Goal: Answer question/provide support

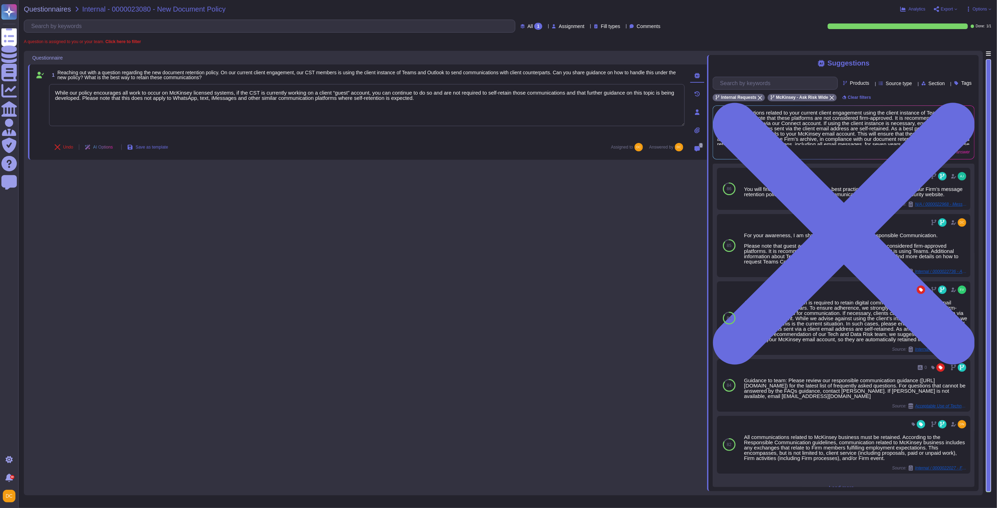
type textarea "While our policy encourages all work to occur on McKinsey licensed systems, if …"
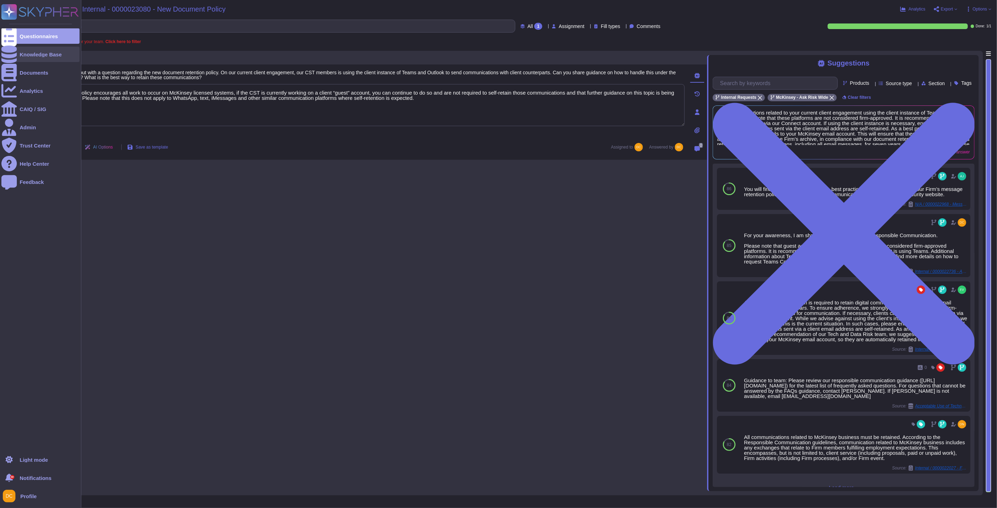
click at [18, 53] on div "Knowledge Base" at bounding box center [40, 54] width 78 height 15
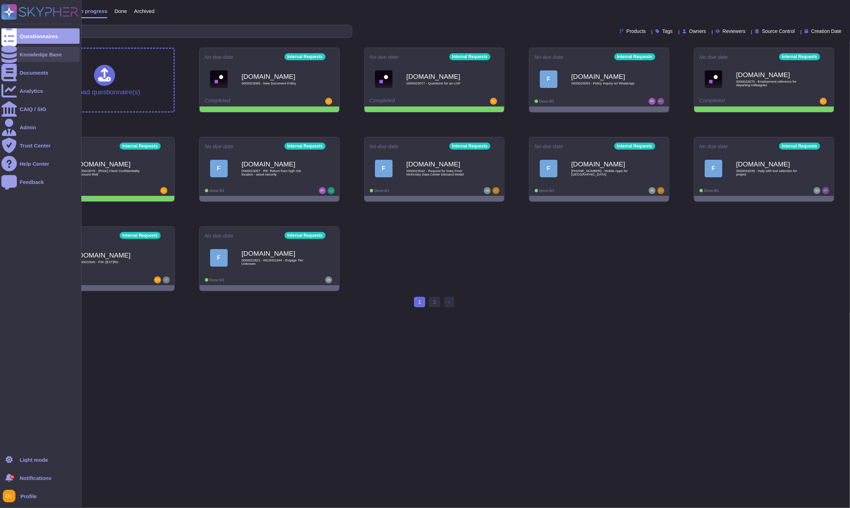
click at [13, 54] on div at bounding box center [8, 54] width 15 height 15
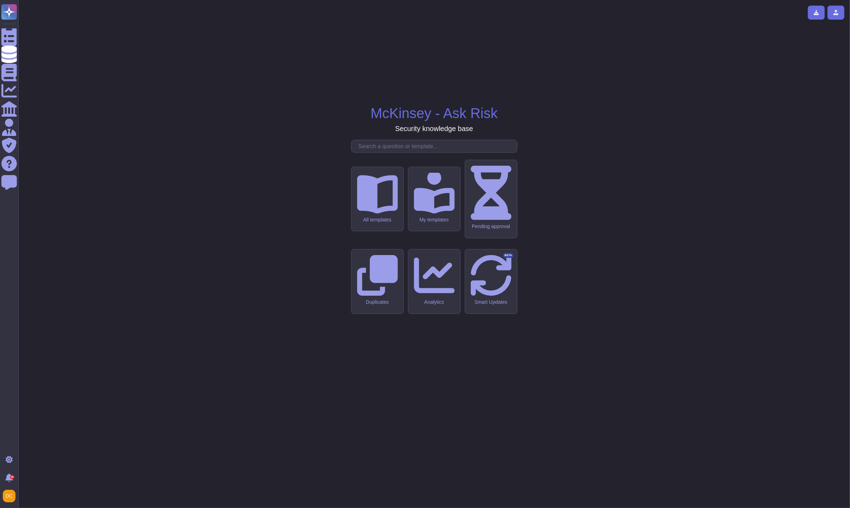
click at [409, 153] on input "text" at bounding box center [436, 146] width 162 height 12
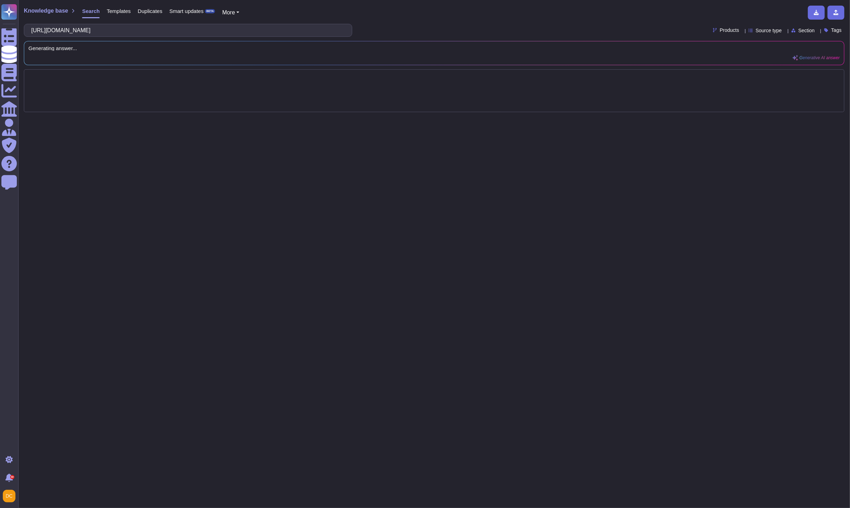
scroll to position [0, 626]
click at [276, 36] on input "https://mckinsey.sharepoint.com/sites/spt-int-ykypp8xxygpaewf/Shared%20Document…" at bounding box center [186, 30] width 317 height 12
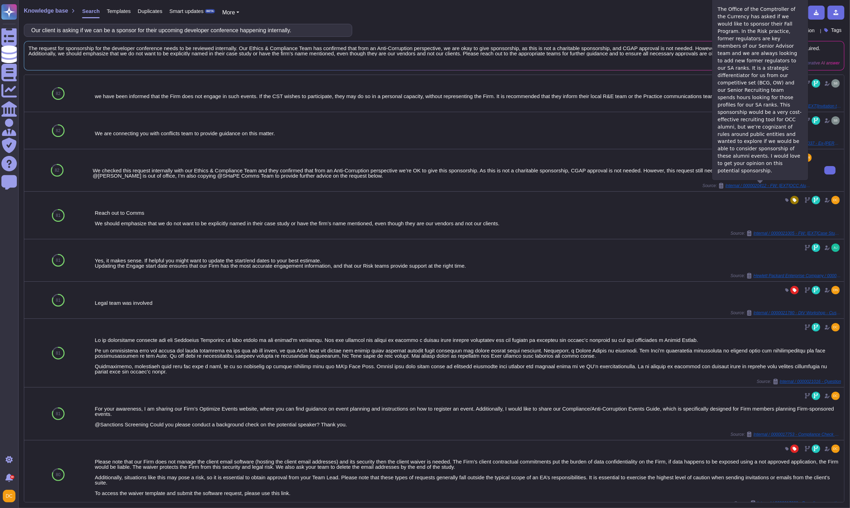
click at [738, 187] on span "Internal / 0000020412 - FW: [EXT]OCC Alumni Event" at bounding box center [769, 186] width 88 height 4
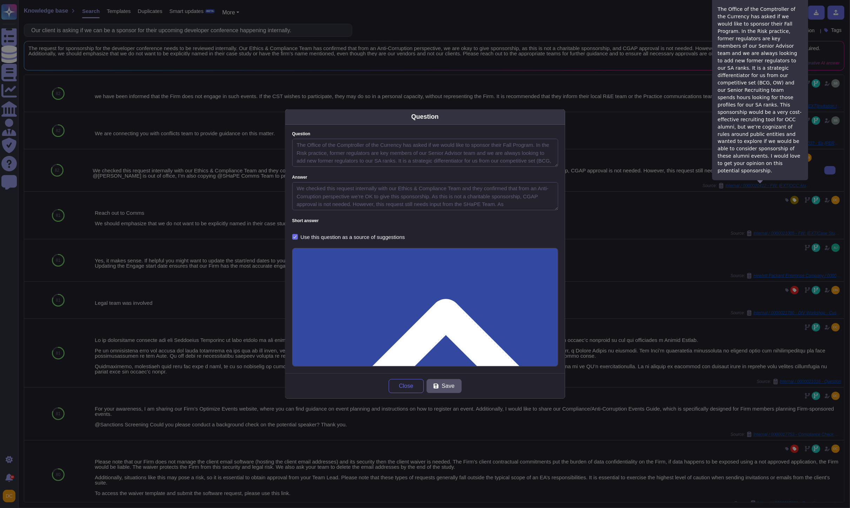
type textarea "The Office of the Comptroller of the Currency has asked if we would like to spo…"
type textarea "We checked this request internally with our Ethics & Compliance Team and they c…"
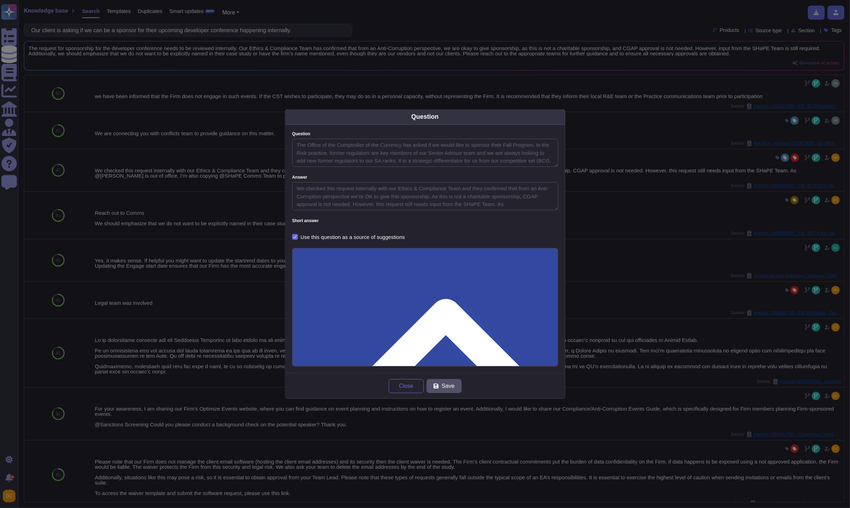
click at [390, 383] on button "Close" at bounding box center [406, 386] width 35 height 14
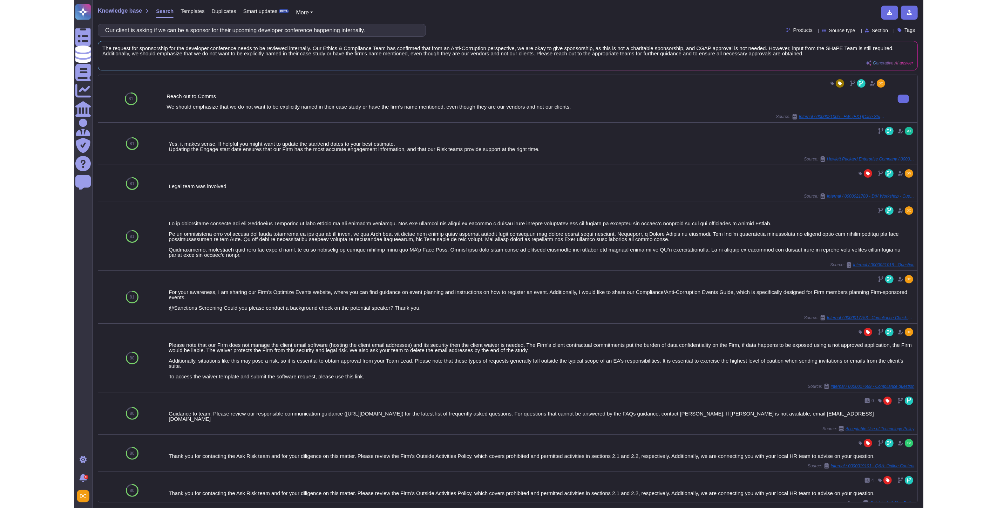
scroll to position [0, 0]
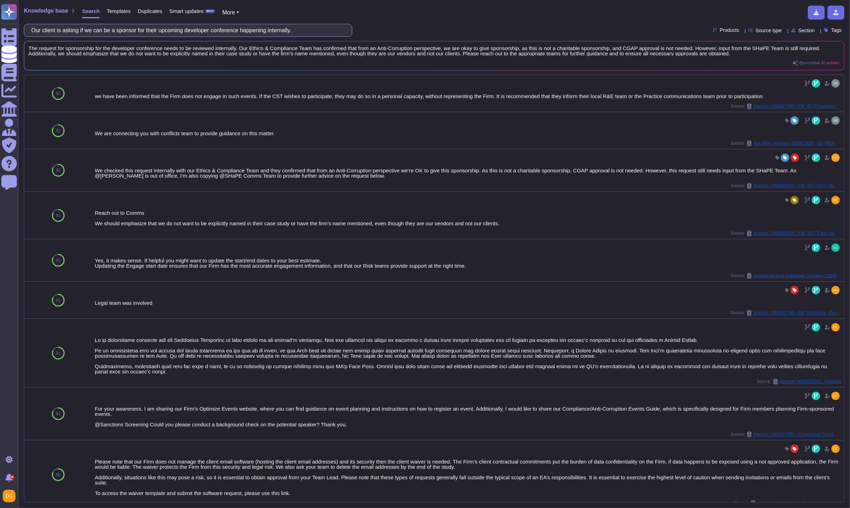
drag, startPoint x: 303, startPoint y: 32, endPoint x: 191, endPoint y: 32, distance: 112.2
click at [191, 32] on input "Our client is asking if we can be a sponsor for their upcoming developer confer…" at bounding box center [186, 30] width 317 height 12
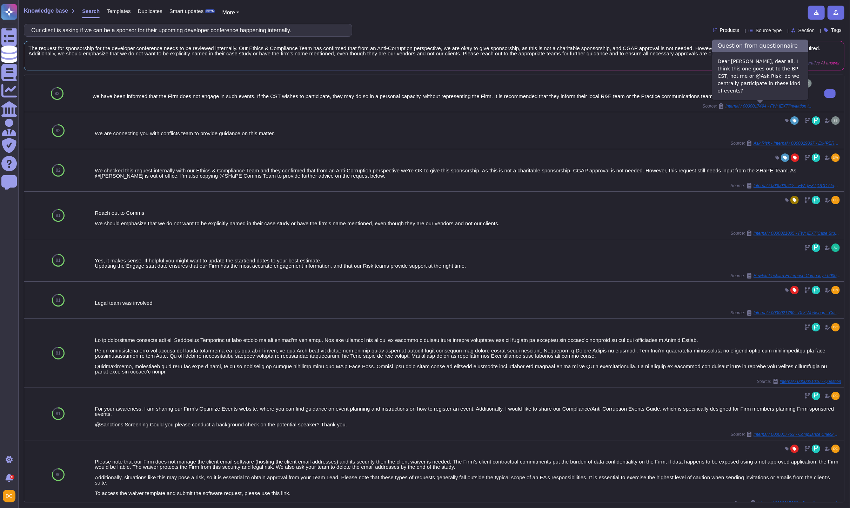
click at [758, 106] on span "Internal / 0000017494 - FW: [EXT]Invitation to the Supplier Sustainability Summ…" at bounding box center [769, 106] width 88 height 4
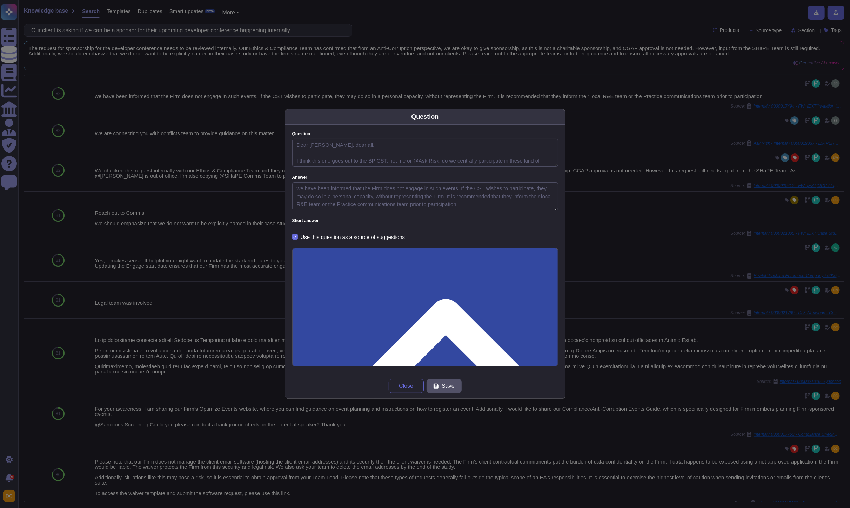
type textarea "Dear Alex, dear all, I think this one goes out to the BP CST, not me or @Ask Ri…"
type textarea "we have been informed that the Firm does not engage in such events. If the CST …"
click at [400, 380] on button "Close" at bounding box center [406, 386] width 35 height 14
